Goal: Task Accomplishment & Management: Use online tool/utility

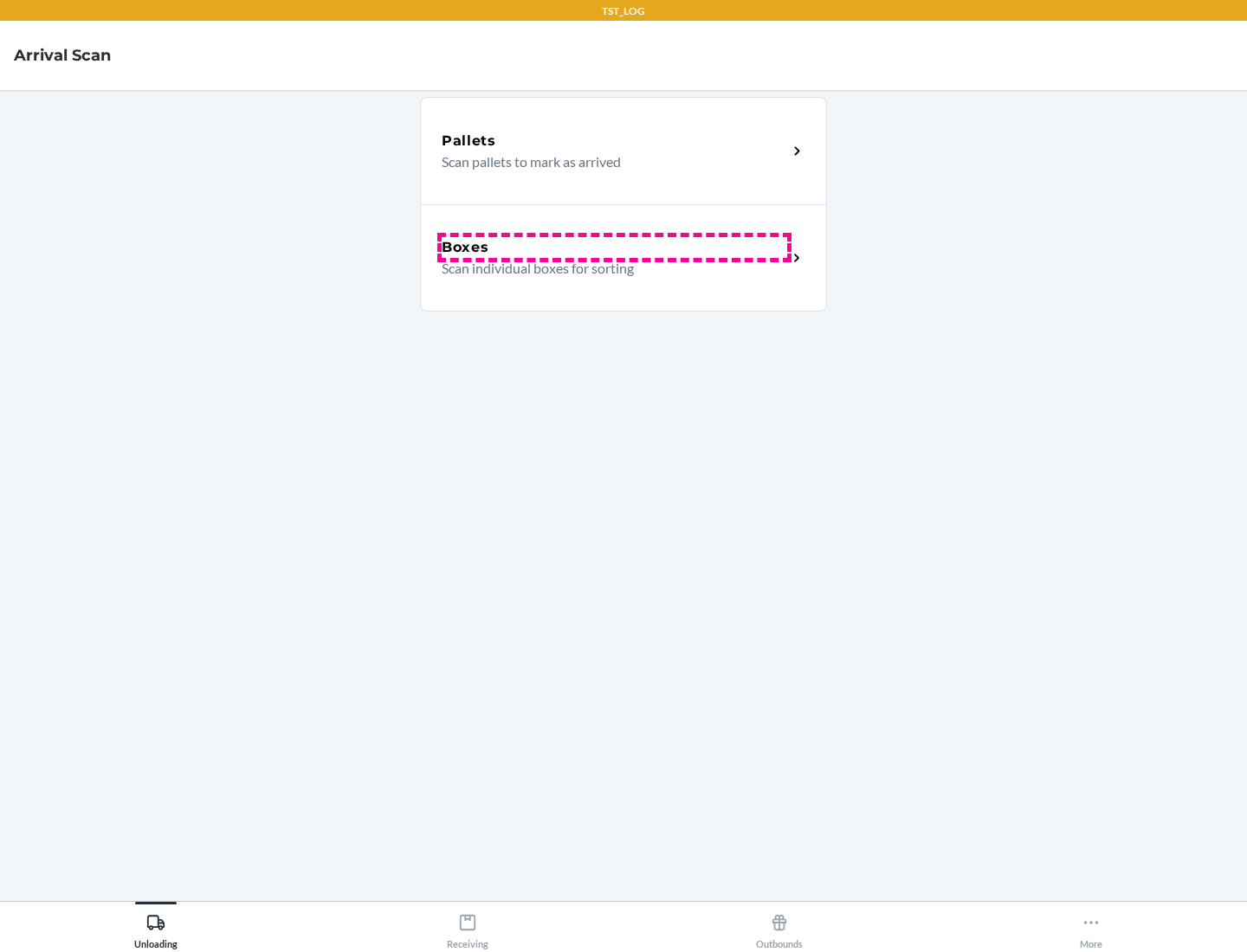
click at [614, 248] on div "Boxes" at bounding box center [614, 247] width 346 height 21
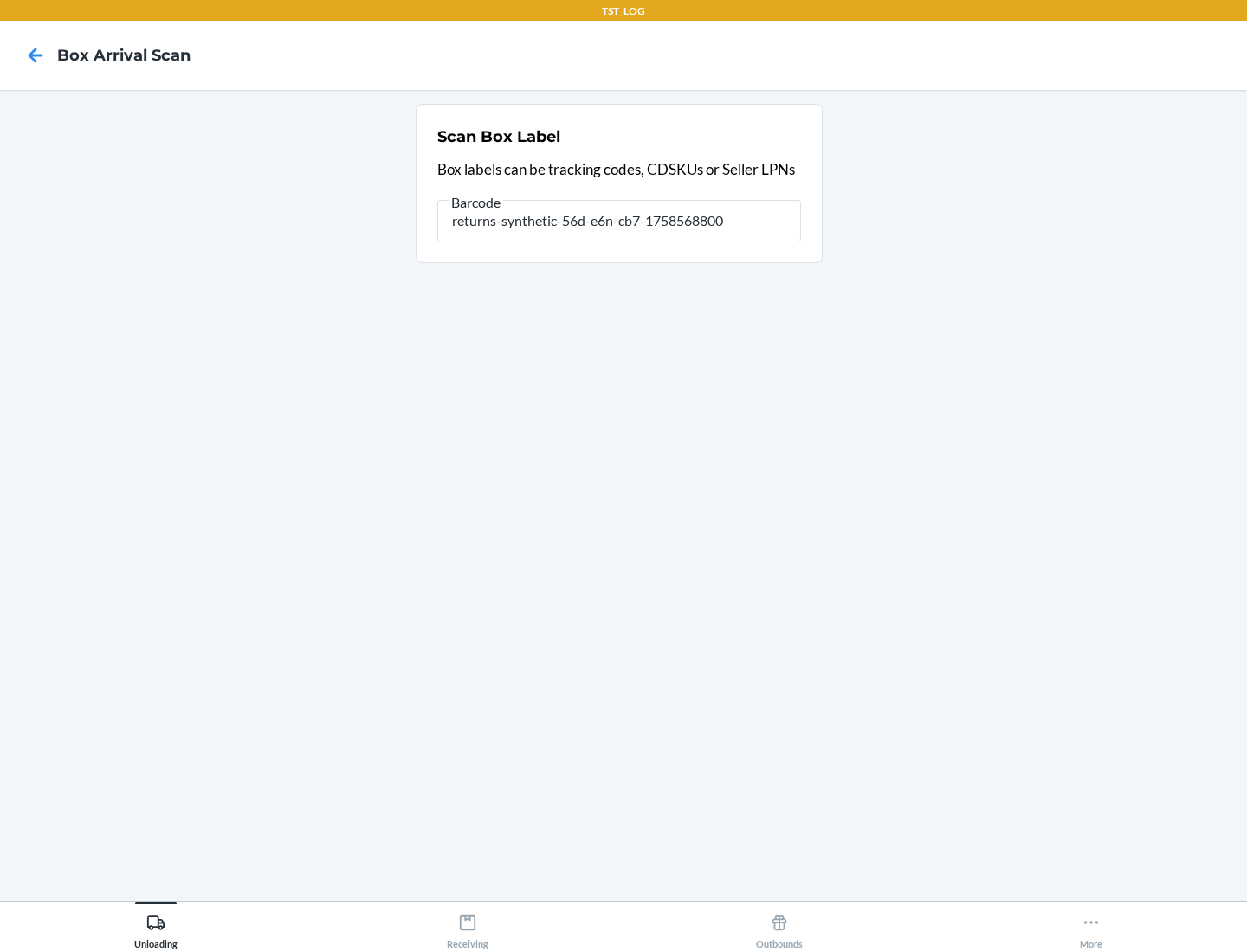
type input "returns-synthetic-56d-e6n-cb7-1758568800"
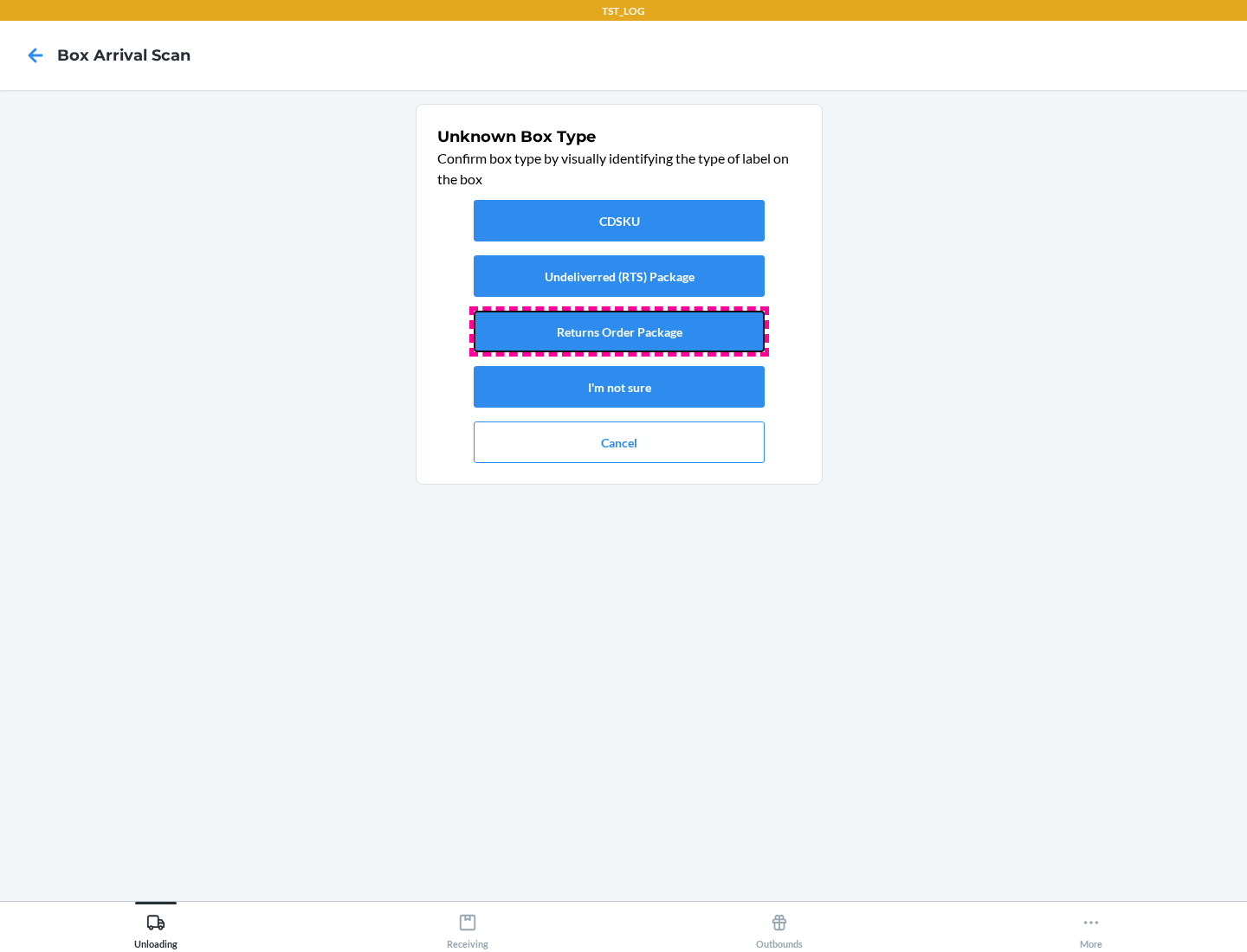
click at [619, 331] on button "Returns Order Package" at bounding box center [618, 331] width 290 height 42
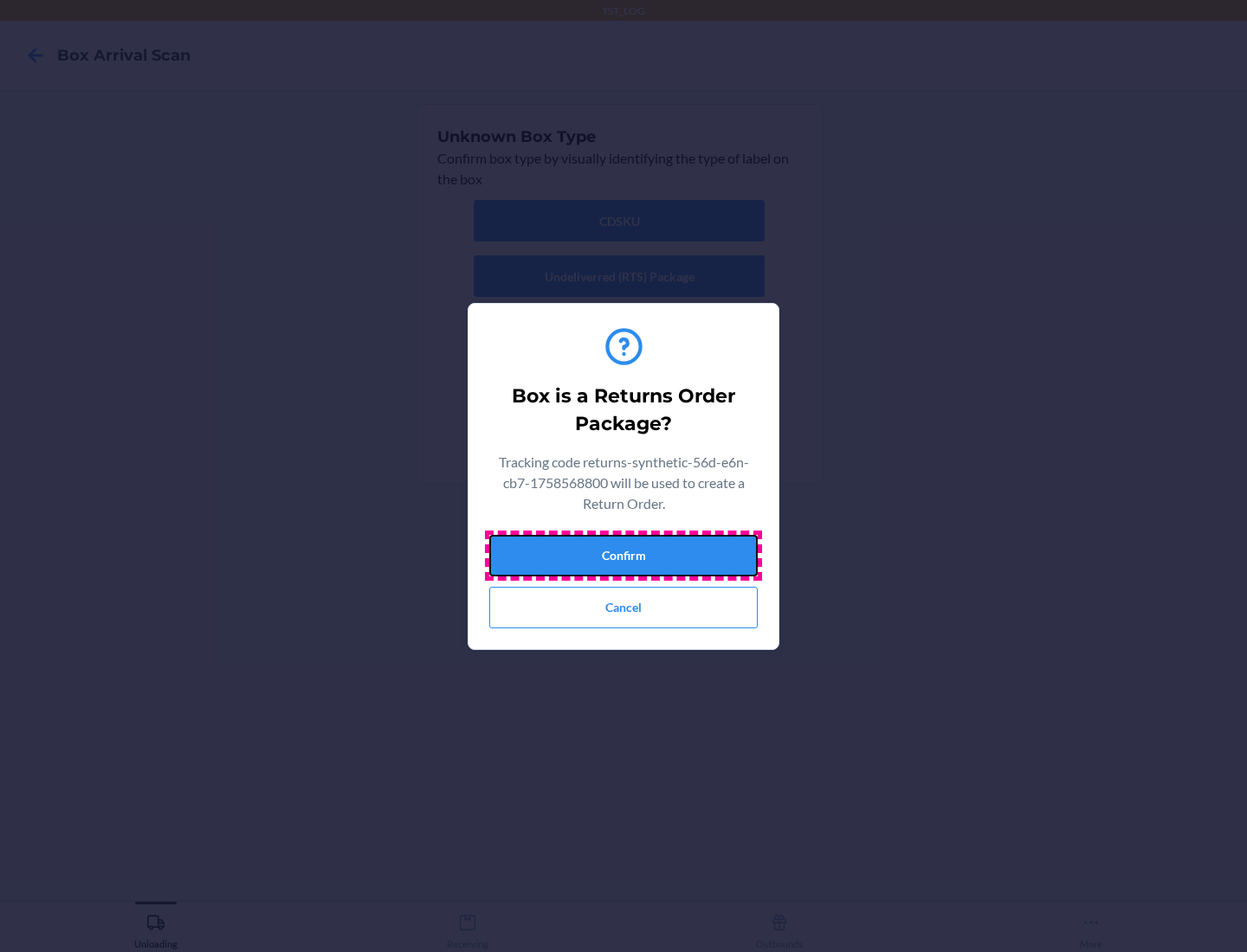
click at [624, 555] on button "Confirm" at bounding box center [623, 556] width 269 height 42
